Goal: Communication & Community: Participate in discussion

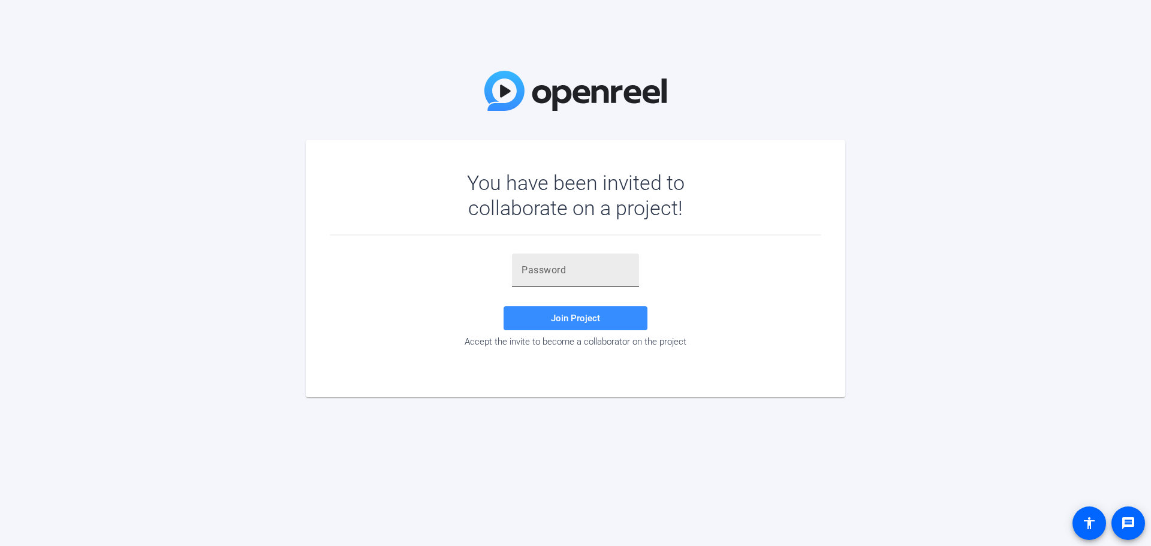
click at [554, 279] on div at bounding box center [576, 271] width 108 height 34
paste input "H_m8RU"
type input "H_m8RU"
click at [589, 314] on span "Join Project" at bounding box center [575, 318] width 49 height 11
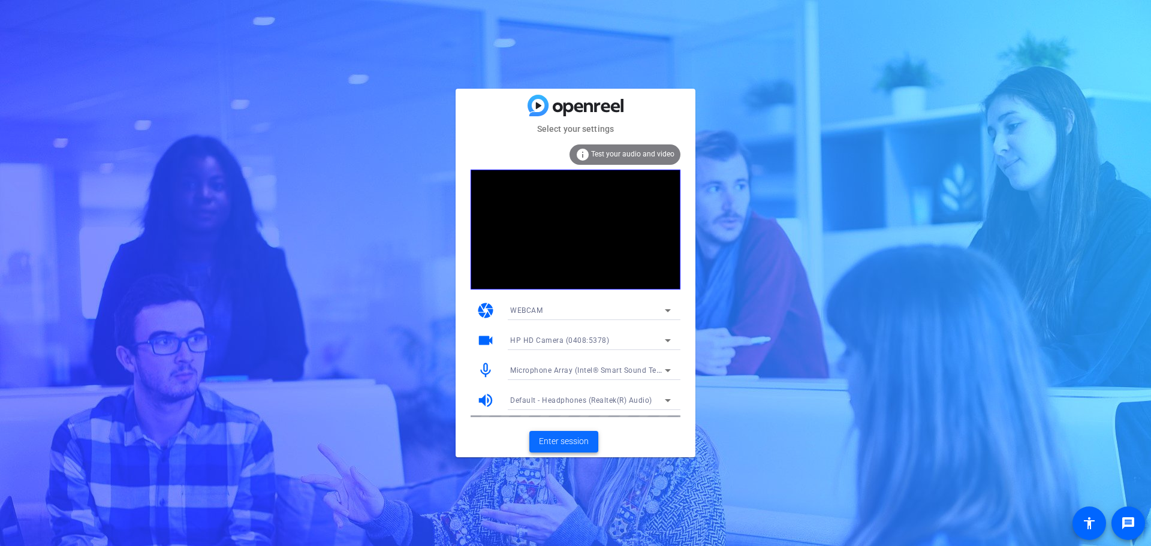
click at [571, 441] on span "Enter session" at bounding box center [564, 441] width 50 height 13
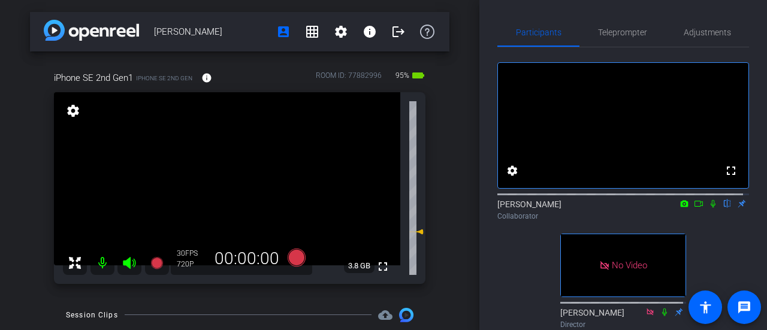
click at [711, 208] on icon at bounding box center [713, 204] width 5 height 8
click at [710, 208] on icon at bounding box center [713, 204] width 7 height 8
click at [707, 209] on mat-icon at bounding box center [713, 203] width 14 height 11
click at [709, 208] on icon at bounding box center [714, 204] width 10 height 8
click at [711, 208] on icon at bounding box center [713, 204] width 5 height 8
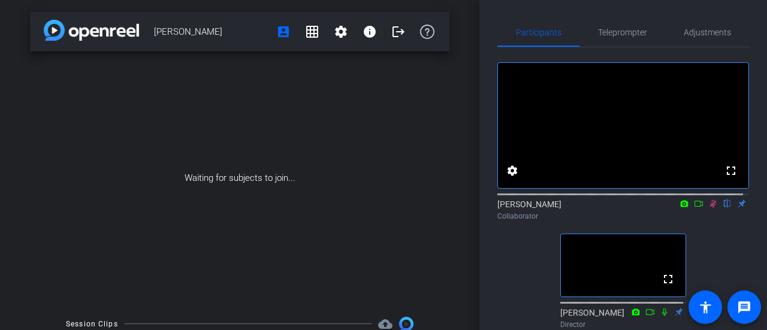
click at [710, 208] on icon at bounding box center [713, 204] width 7 height 8
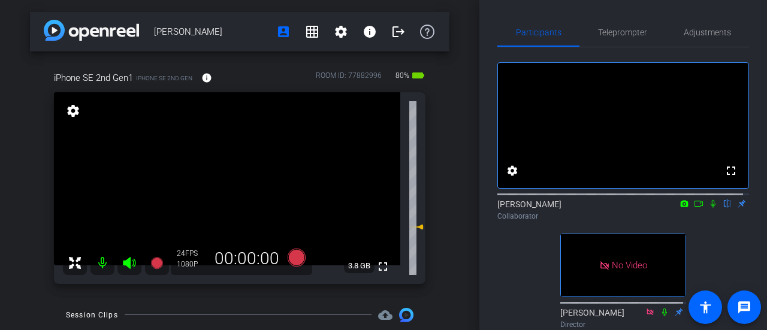
click at [709, 208] on icon at bounding box center [714, 204] width 10 height 8
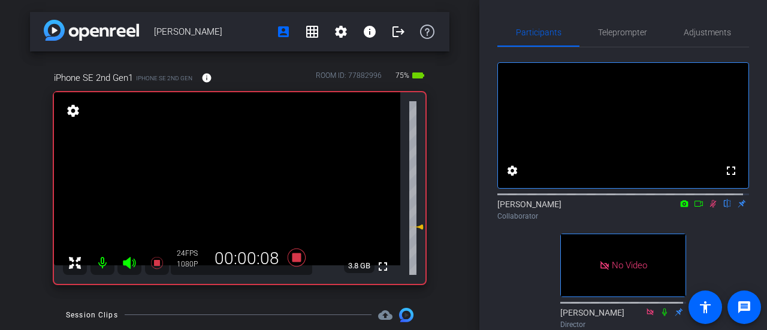
click at [680, 208] on icon at bounding box center [685, 204] width 10 height 8
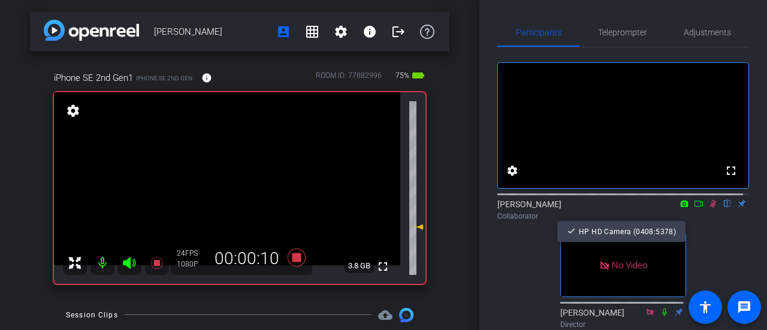
click at [689, 215] on div at bounding box center [383, 165] width 767 height 330
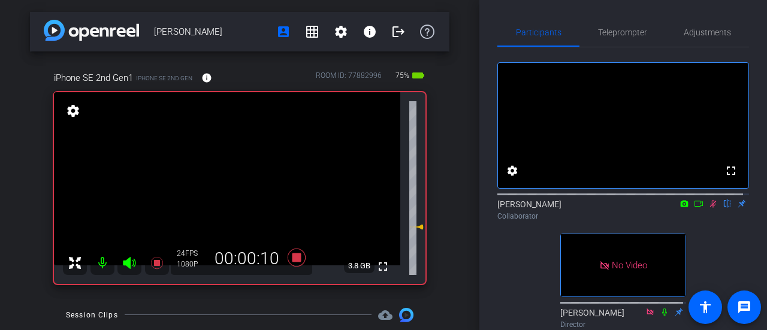
click at [694, 208] on icon at bounding box center [699, 204] width 10 height 8
click at [725, 208] on icon at bounding box center [728, 204] width 7 height 8
click at [723, 208] on icon at bounding box center [728, 204] width 10 height 8
click at [725, 208] on icon at bounding box center [728, 204] width 7 height 8
click at [725, 208] on icon at bounding box center [727, 204] width 5 height 8
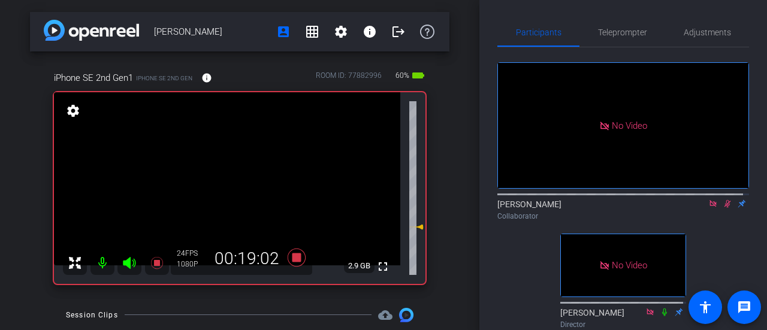
drag, startPoint x: 722, startPoint y: 214, endPoint x: 709, endPoint y: 218, distance: 13.7
click at [723, 208] on icon at bounding box center [728, 204] width 10 height 8
click at [710, 207] on icon at bounding box center [713, 203] width 7 height 7
click at [711, 208] on icon at bounding box center [713, 204] width 5 height 8
click at [697, 208] on icon at bounding box center [699, 204] width 10 height 8
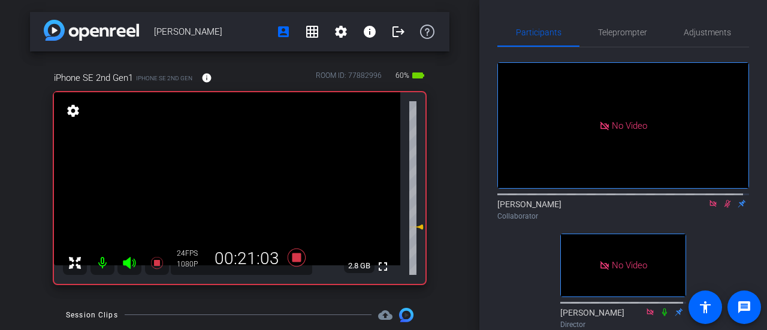
click at [723, 208] on icon at bounding box center [728, 204] width 10 height 8
click at [710, 207] on icon at bounding box center [713, 203] width 7 height 7
click at [706, 209] on mat-icon at bounding box center [713, 203] width 14 height 11
click at [696, 207] on icon at bounding box center [699, 204] width 8 height 6
click at [710, 207] on icon at bounding box center [713, 203] width 7 height 7
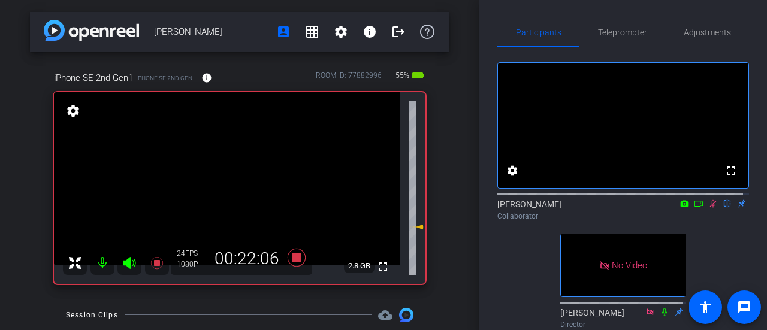
click at [696, 208] on icon at bounding box center [699, 204] width 10 height 8
click at [710, 208] on icon at bounding box center [714, 204] width 10 height 8
click at [709, 208] on icon at bounding box center [714, 204] width 10 height 8
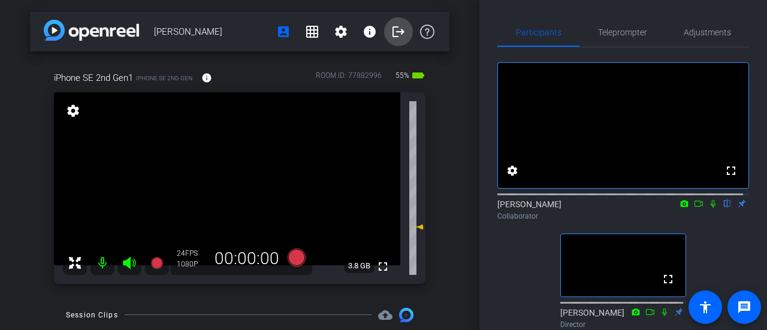
click at [398, 34] on mat-icon "logout" at bounding box center [398, 32] width 14 height 14
